Goal: Task Accomplishment & Management: Manage account settings

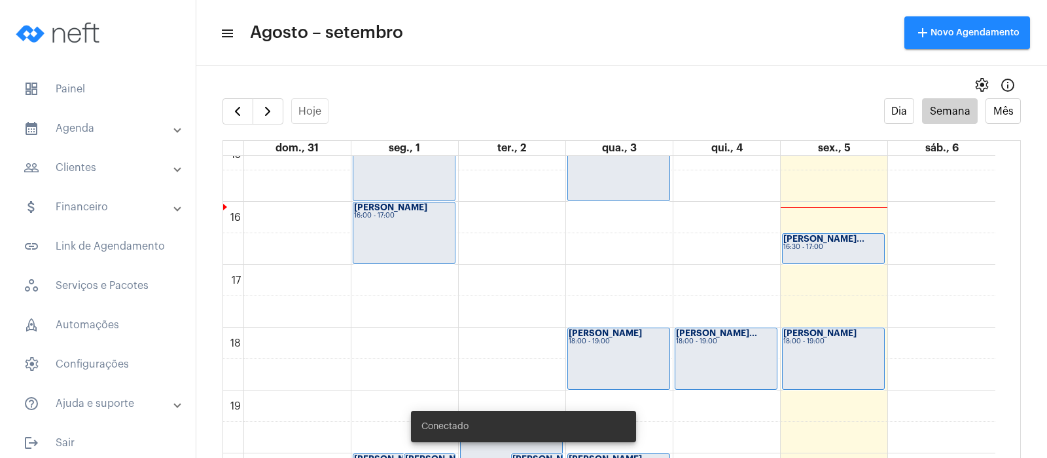
scroll to position [1032, 0]
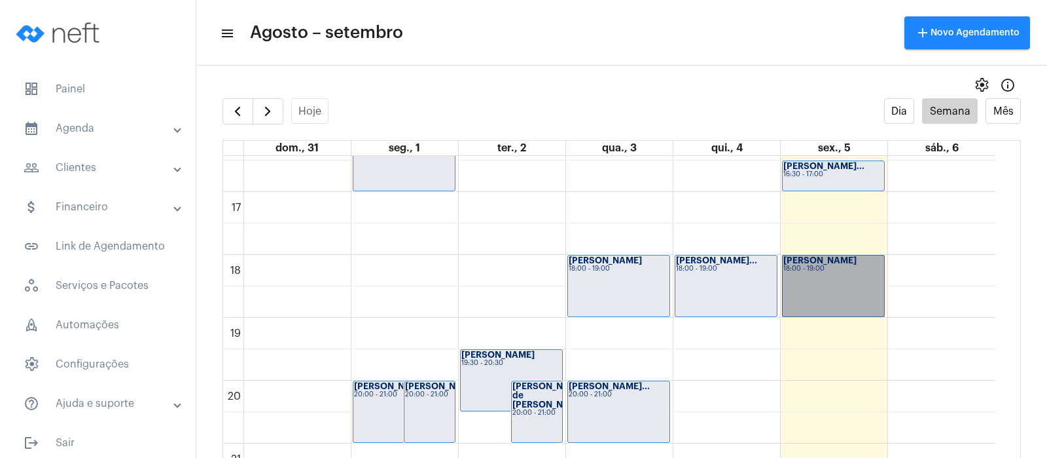
drag, startPoint x: 824, startPoint y: 263, endPoint x: 858, endPoint y: 290, distance: 43.3
click at [858, 290] on link "[PERSON_NAME] 18:00 - 19:00" at bounding box center [833, 286] width 103 height 62
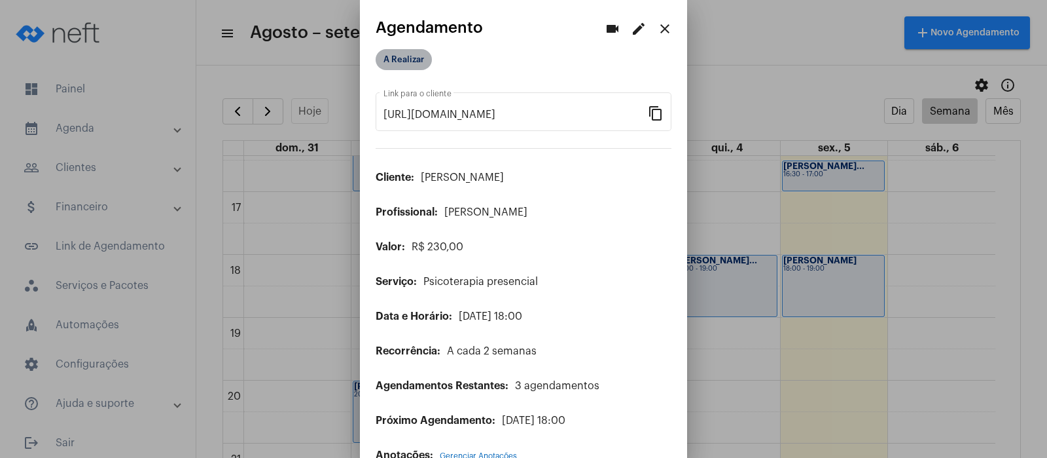
click at [407, 62] on mat-chip "A Realizar" at bounding box center [404, 59] width 56 height 21
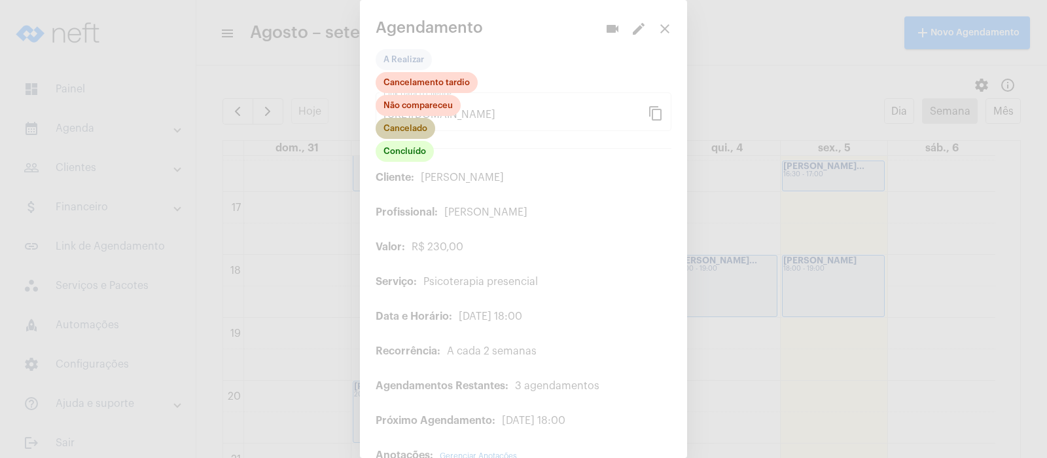
click at [410, 132] on mat-chip "Cancelado" at bounding box center [406, 128] width 60 height 21
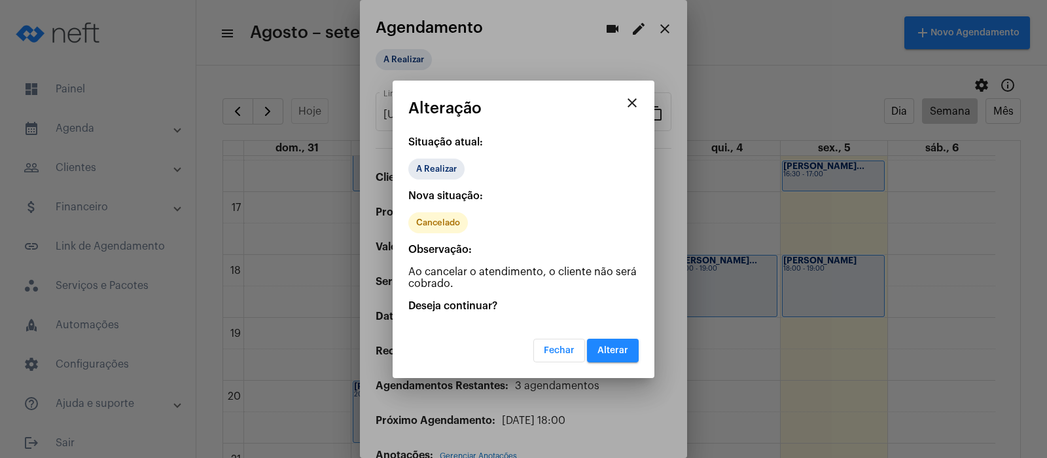
click at [621, 346] on span "Alterar" at bounding box center [613, 350] width 31 height 9
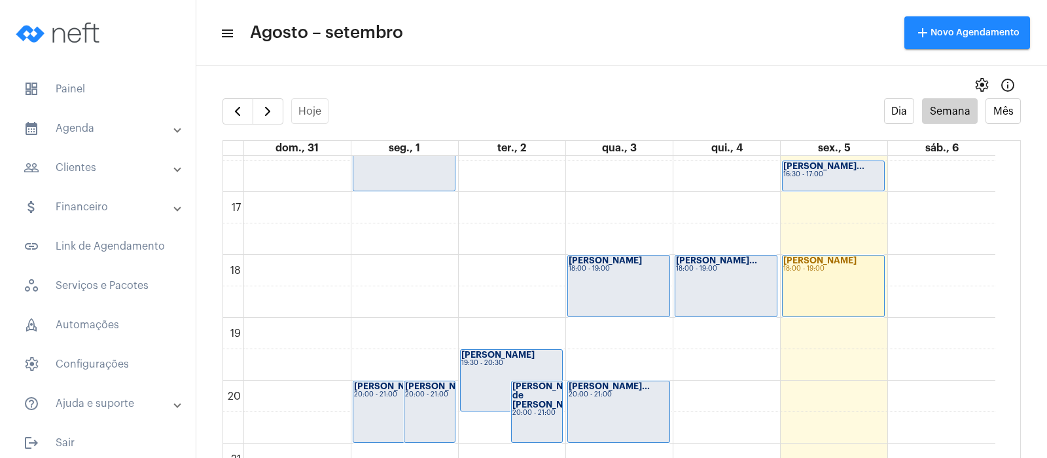
click at [847, 280] on div "[PERSON_NAME] 18:00 - 19:00" at bounding box center [833, 285] width 101 height 61
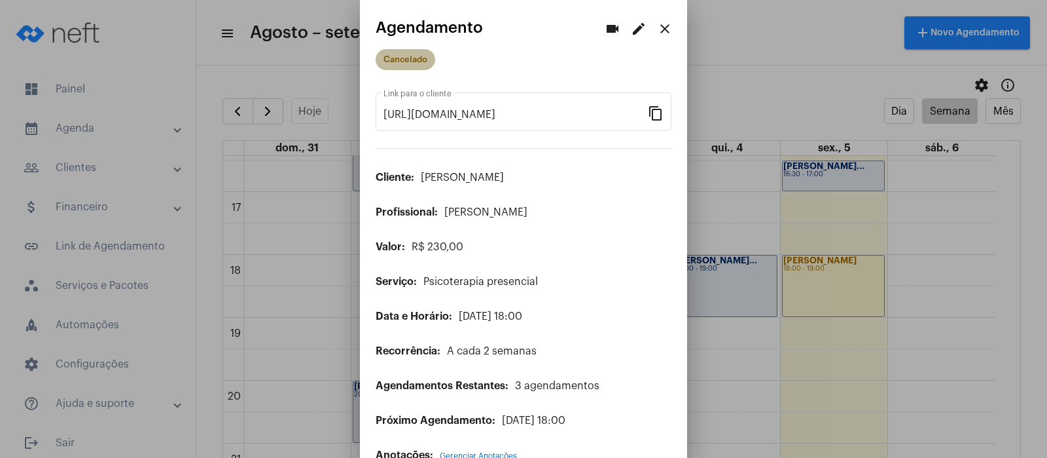
click at [403, 59] on mat-chip "Cancelado" at bounding box center [406, 59] width 60 height 21
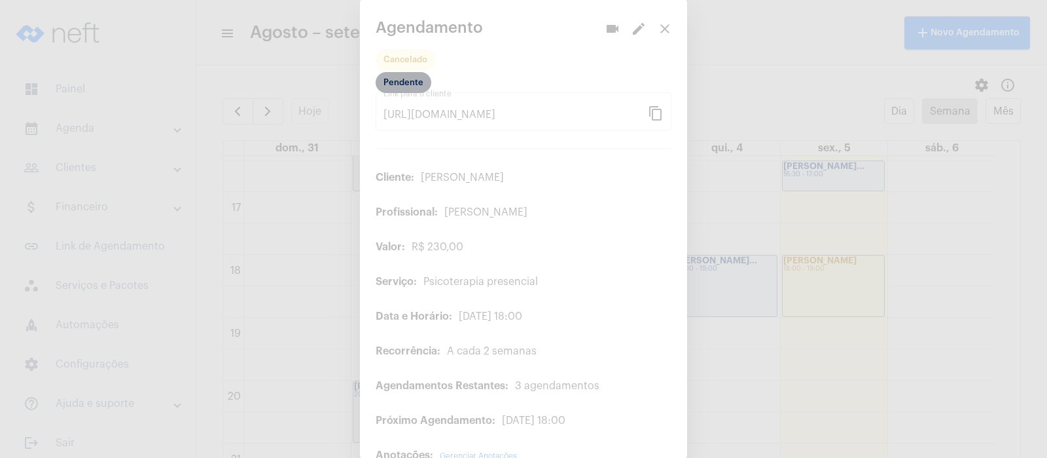
click at [407, 85] on mat-chip "Pendente" at bounding box center [404, 82] width 56 height 21
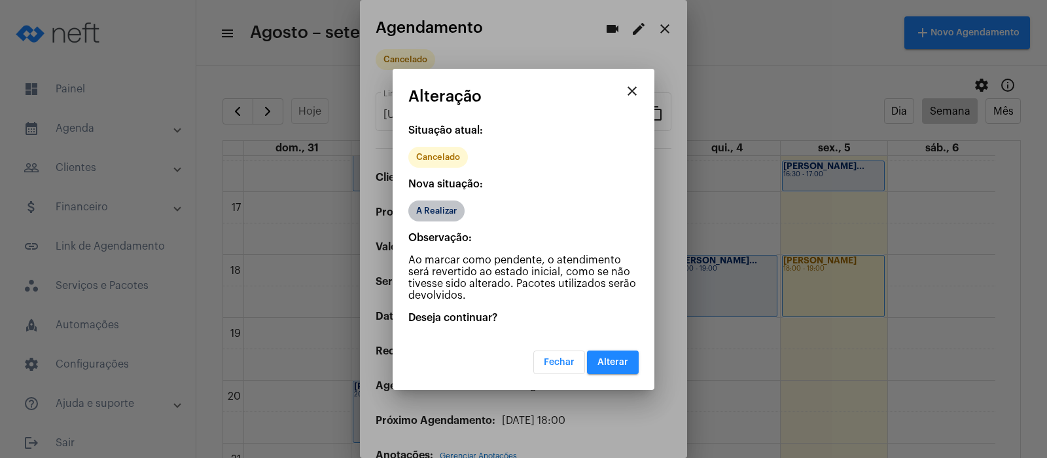
click at [446, 208] on mat-chip "A Realizar" at bounding box center [436, 210] width 56 height 21
click at [606, 359] on span "Alterar" at bounding box center [613, 361] width 31 height 9
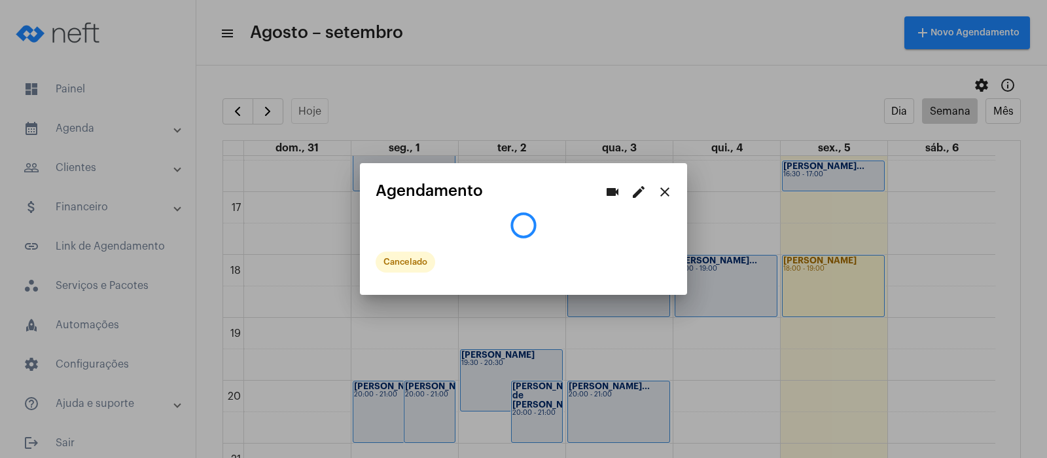
click at [803, 272] on div at bounding box center [523, 229] width 1047 height 458
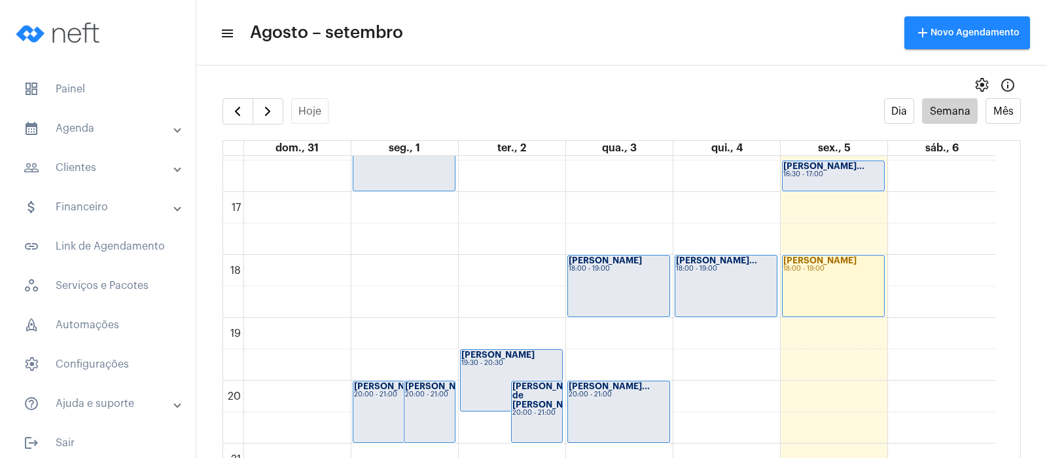
click at [819, 277] on div "[PERSON_NAME] 18:00 - 19:00" at bounding box center [833, 285] width 101 height 61
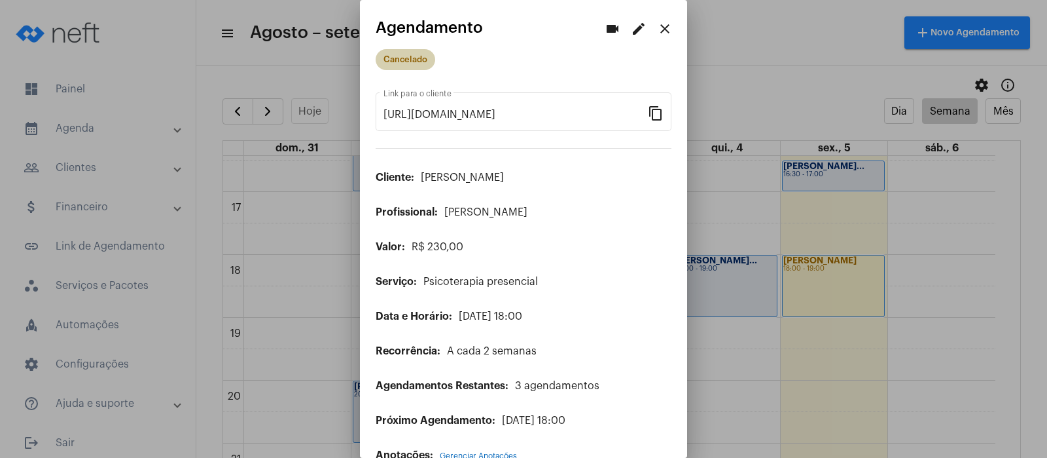
click at [393, 63] on mat-chip "Cancelado" at bounding box center [406, 59] width 60 height 21
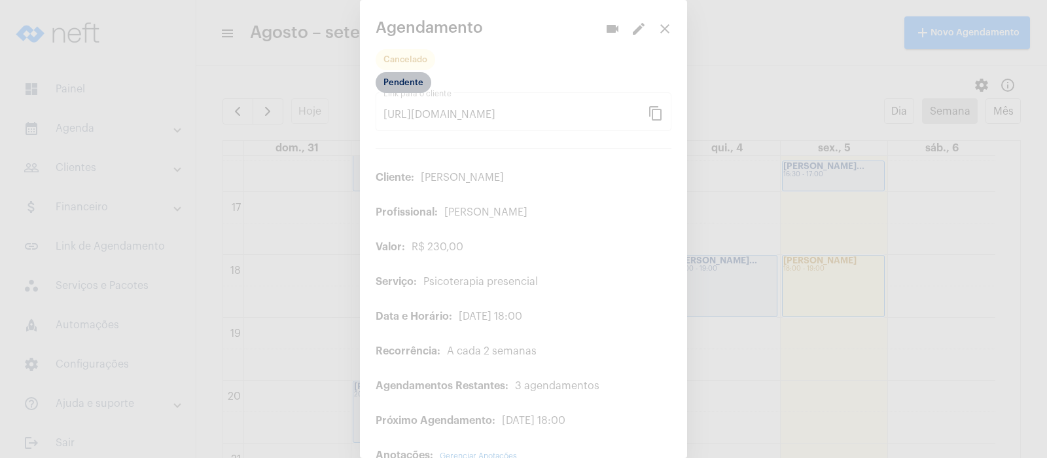
click at [399, 77] on mat-chip "Pendente" at bounding box center [404, 82] width 56 height 21
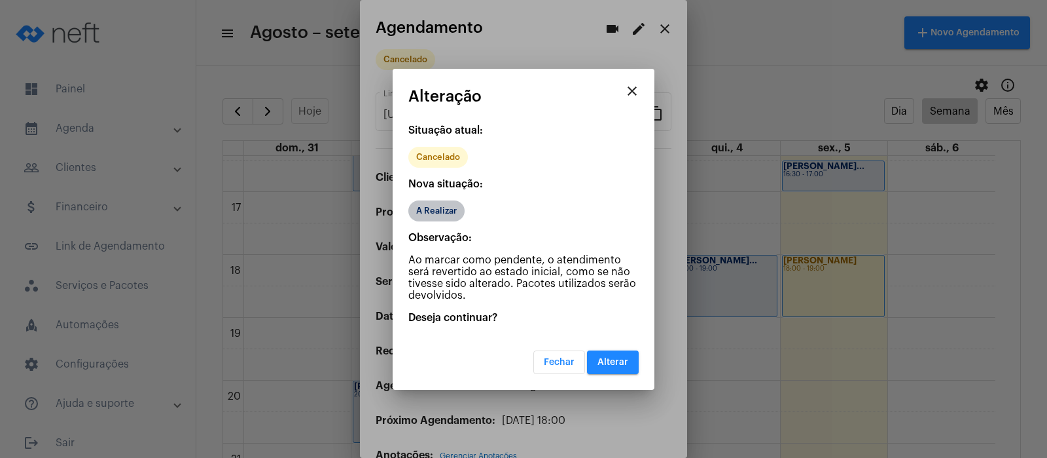
click at [437, 207] on mat-chip "A Realizar" at bounding box center [436, 210] width 56 height 21
click at [615, 360] on span "Alterar" at bounding box center [613, 361] width 31 height 9
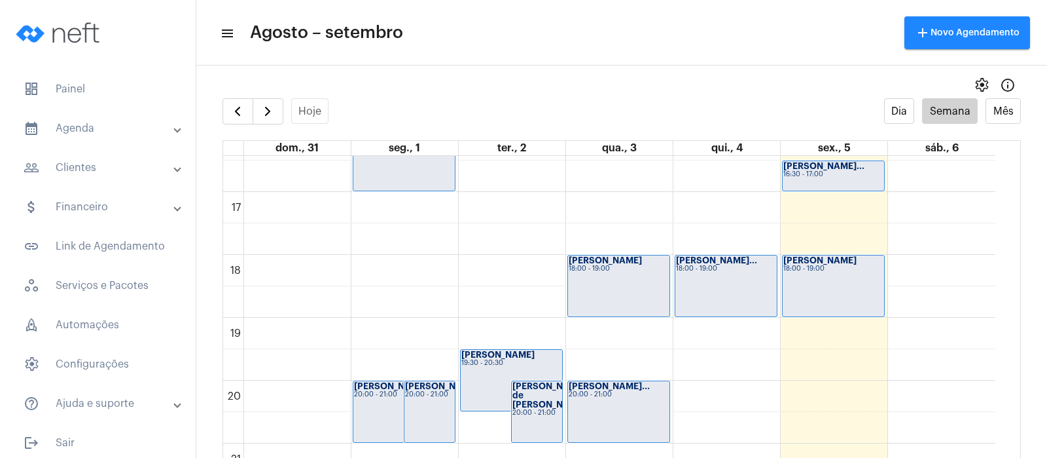
click at [831, 290] on div "[PERSON_NAME] 18:00 - 19:00" at bounding box center [833, 285] width 101 height 61
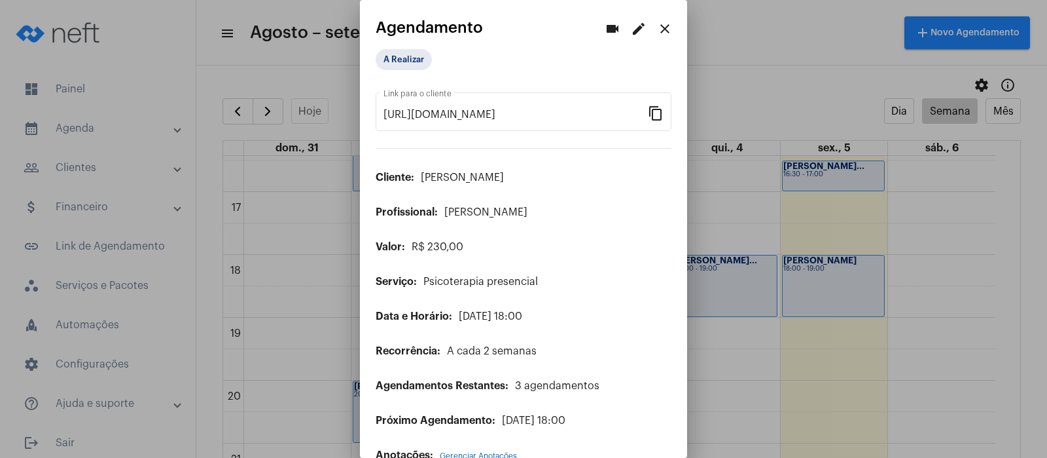
click at [631, 33] on mat-icon "edit" at bounding box center [639, 29] width 16 height 16
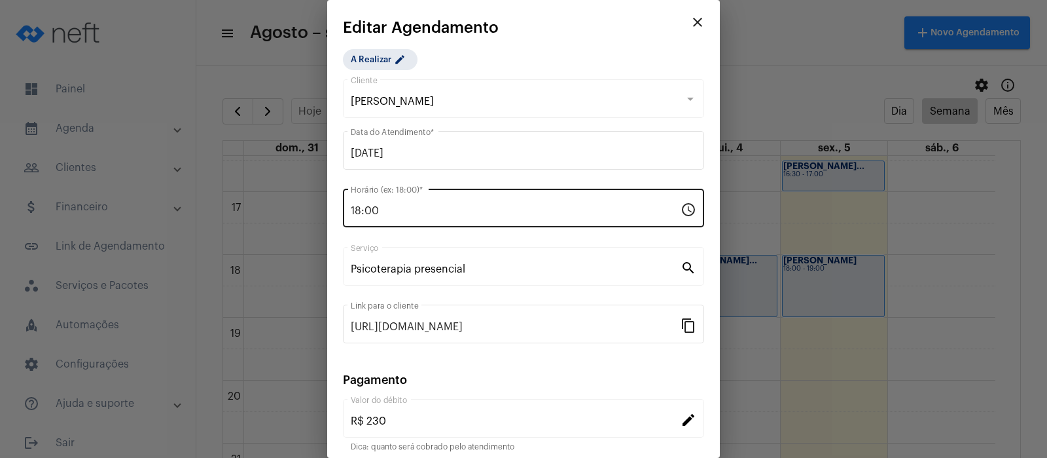
click at [389, 200] on div "18:00 Horário (ex: 18:00) *" at bounding box center [516, 206] width 330 height 41
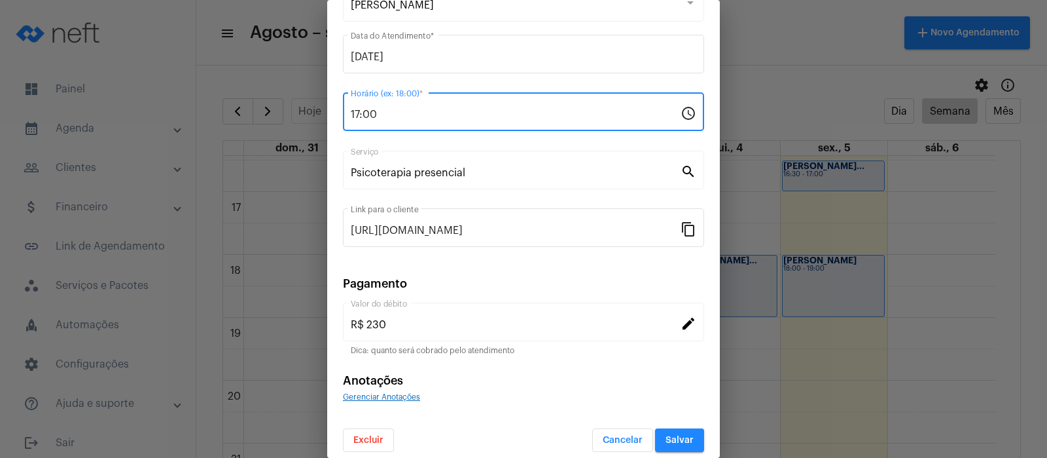
scroll to position [106, 0]
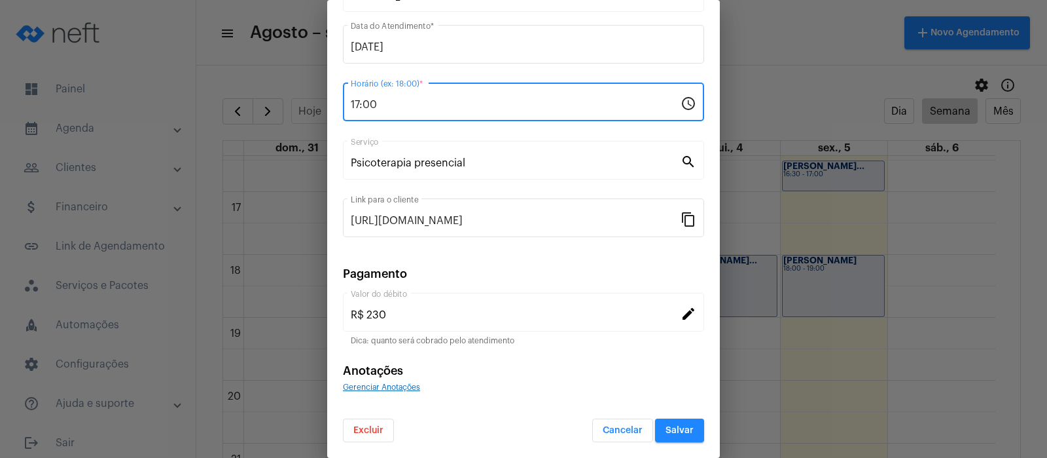
type input "17:00"
click at [681, 431] on span "Salvar" at bounding box center [680, 430] width 28 height 9
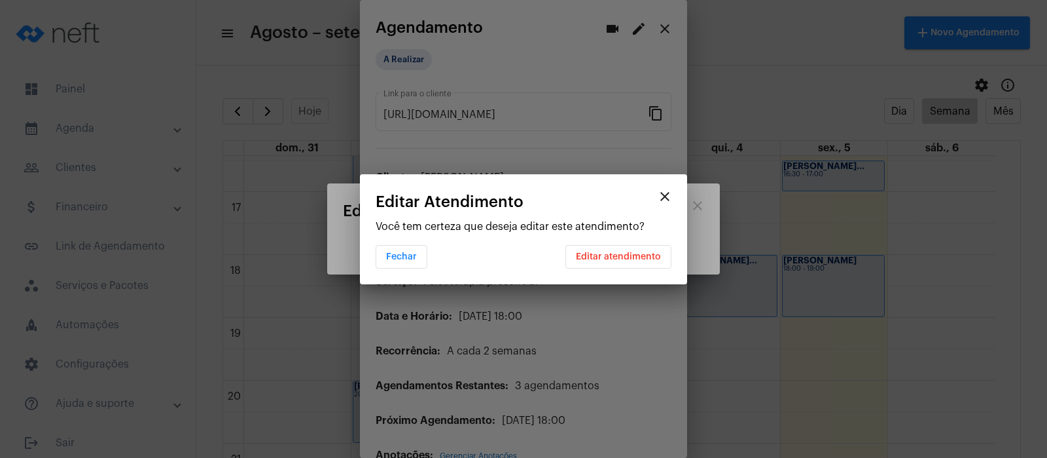
scroll to position [0, 0]
click at [626, 255] on span "Editar atendimento" at bounding box center [618, 256] width 85 height 9
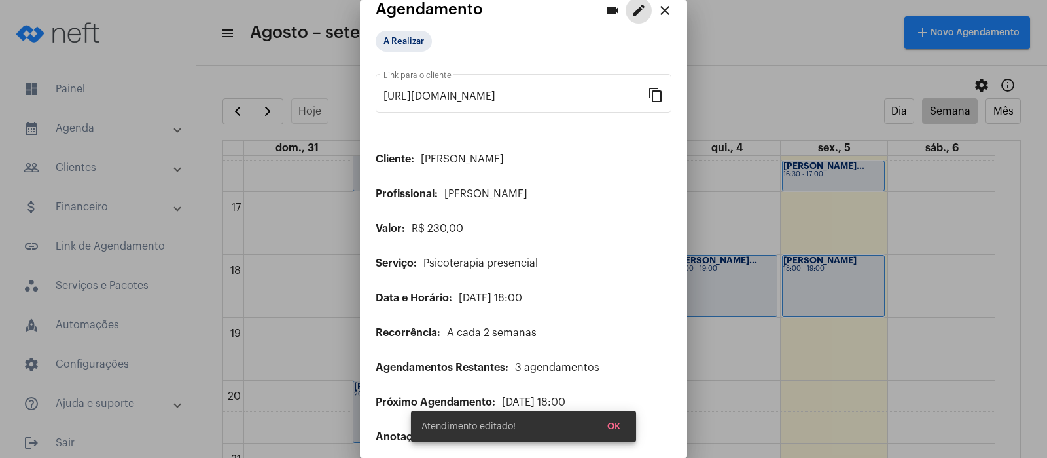
scroll to position [29, 0]
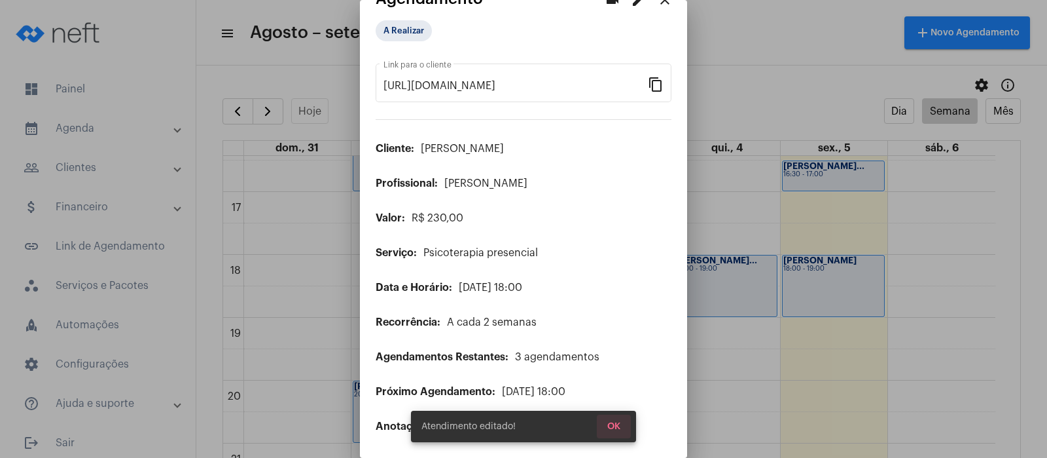
click at [619, 422] on span "OK" at bounding box center [614, 426] width 13 height 9
click at [609, 416] on button "OK" at bounding box center [614, 426] width 34 height 24
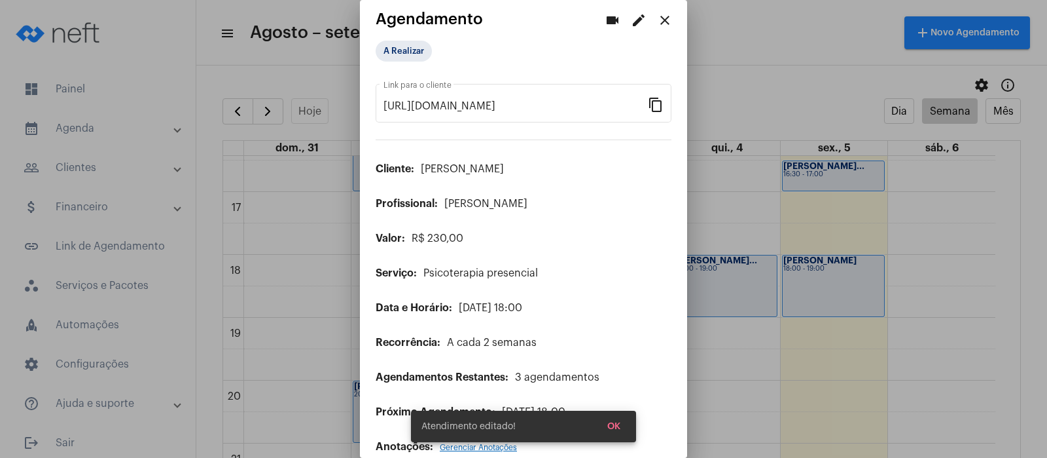
scroll to position [0, 0]
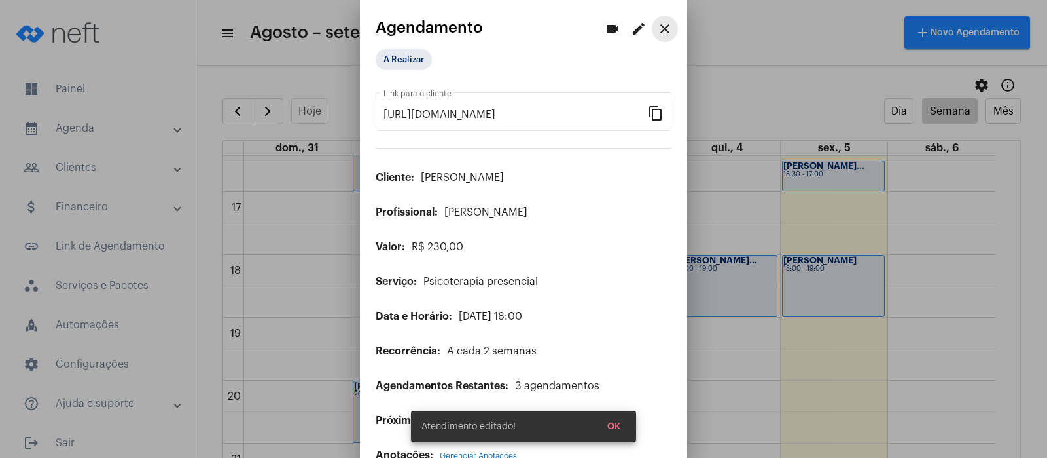
click at [657, 25] on mat-icon "close" at bounding box center [665, 29] width 16 height 16
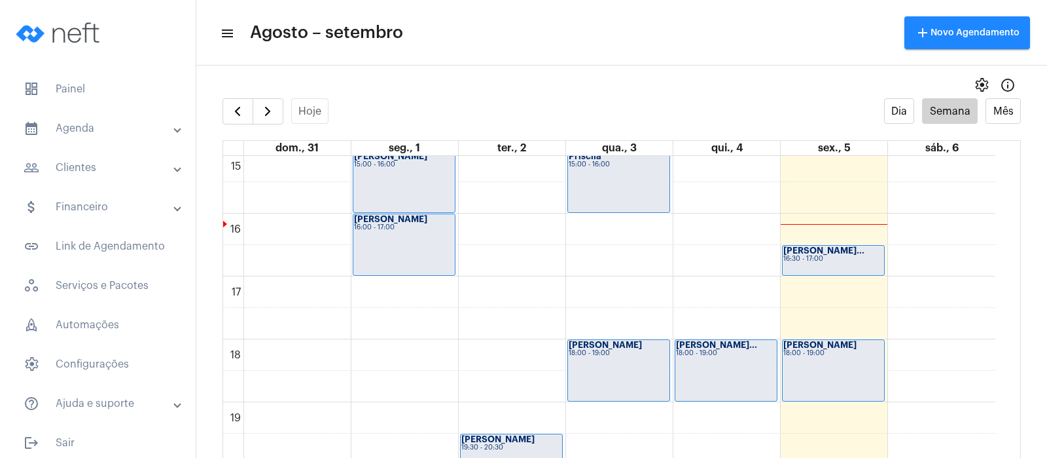
scroll to position [951, 0]
